Goal: Information Seeking & Learning: Find specific fact

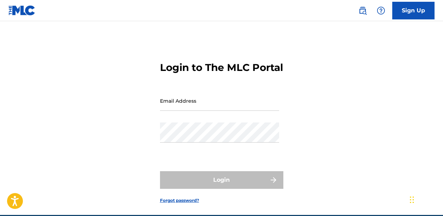
click at [20, 10] on img at bounding box center [21, 10] width 27 height 10
click at [365, 12] on img at bounding box center [362, 10] width 8 height 8
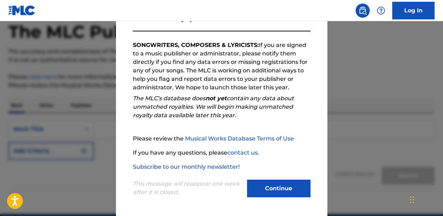
scroll to position [68, 0]
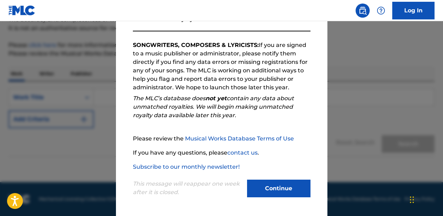
click at [287, 191] on button "Continue" at bounding box center [278, 188] width 63 height 18
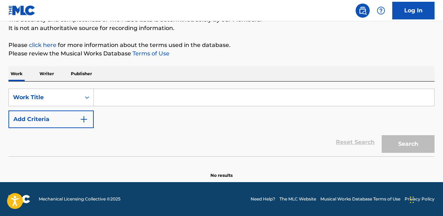
click at [131, 96] on input "Search Form" at bounding box center [264, 97] width 341 height 17
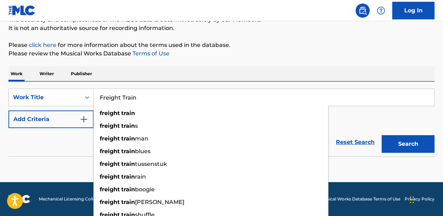
type input "Freight Train"
click at [400, 142] on button "Search" at bounding box center [408, 144] width 53 height 18
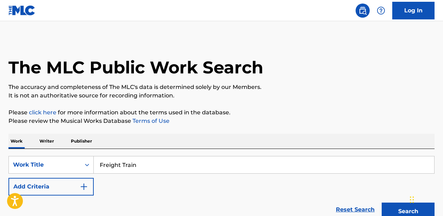
scroll to position [0, 0]
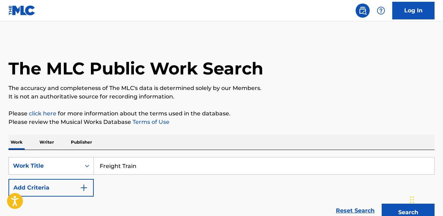
click at [45, 142] on p "Writer" at bounding box center [46, 142] width 19 height 15
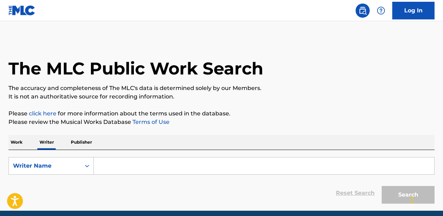
click at [131, 168] on input "Search Form" at bounding box center [264, 165] width 341 height 17
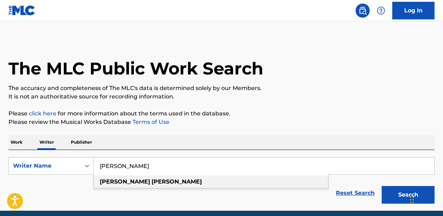
click at [152, 180] on strong "[PERSON_NAME]" at bounding box center [177, 181] width 50 height 7
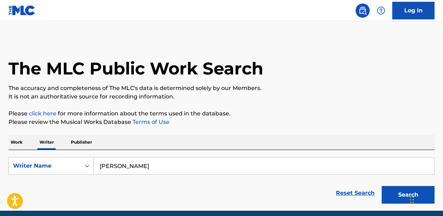
scroll to position [29, 0]
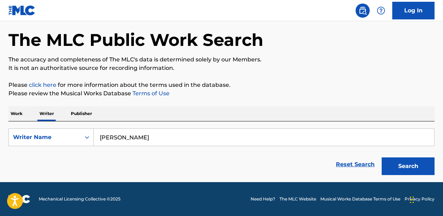
click at [414, 167] on button "Search" at bounding box center [408, 166] width 53 height 18
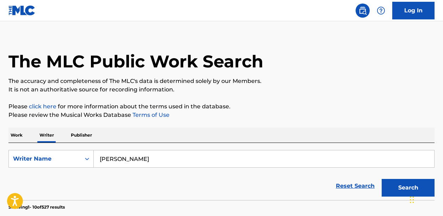
scroll to position [0, 0]
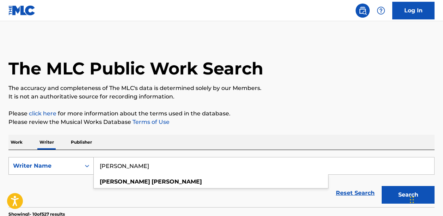
drag, startPoint x: 164, startPoint y: 166, endPoint x: 73, endPoint y: 164, distance: 91.0
click at [73, 164] on div "SearchWithCriteriaafd288fc-81c6-4d9f-82a8-cd22b1f09164 Writer Name [PERSON_NAME…" at bounding box center [221, 166] width 426 height 18
type input "On [PERSON_NAME]"
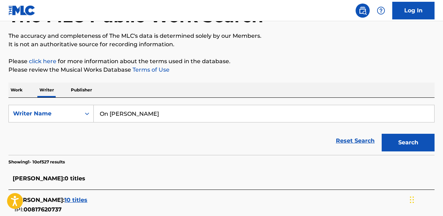
scroll to position [64, 0]
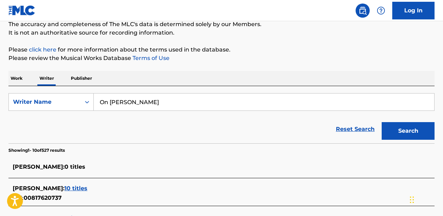
click at [413, 132] on button "Search" at bounding box center [408, 131] width 53 height 18
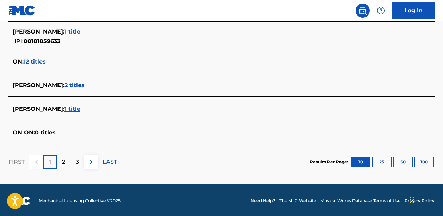
scroll to position [324, 0]
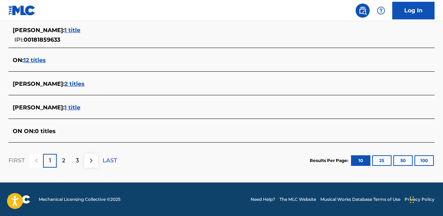
click at [65, 106] on span "1 title" at bounding box center [73, 107] width 16 height 7
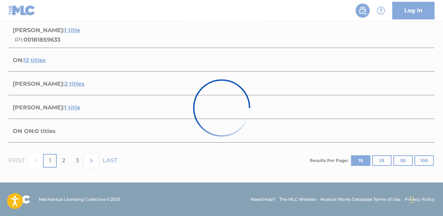
scroll to position [146, 0]
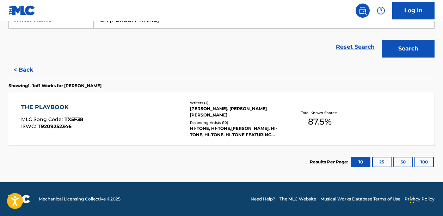
click at [25, 8] on img at bounding box center [21, 10] width 27 height 10
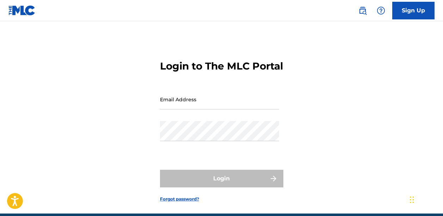
scroll to position [45, 0]
